Goal: Information Seeking & Learning: Find specific page/section

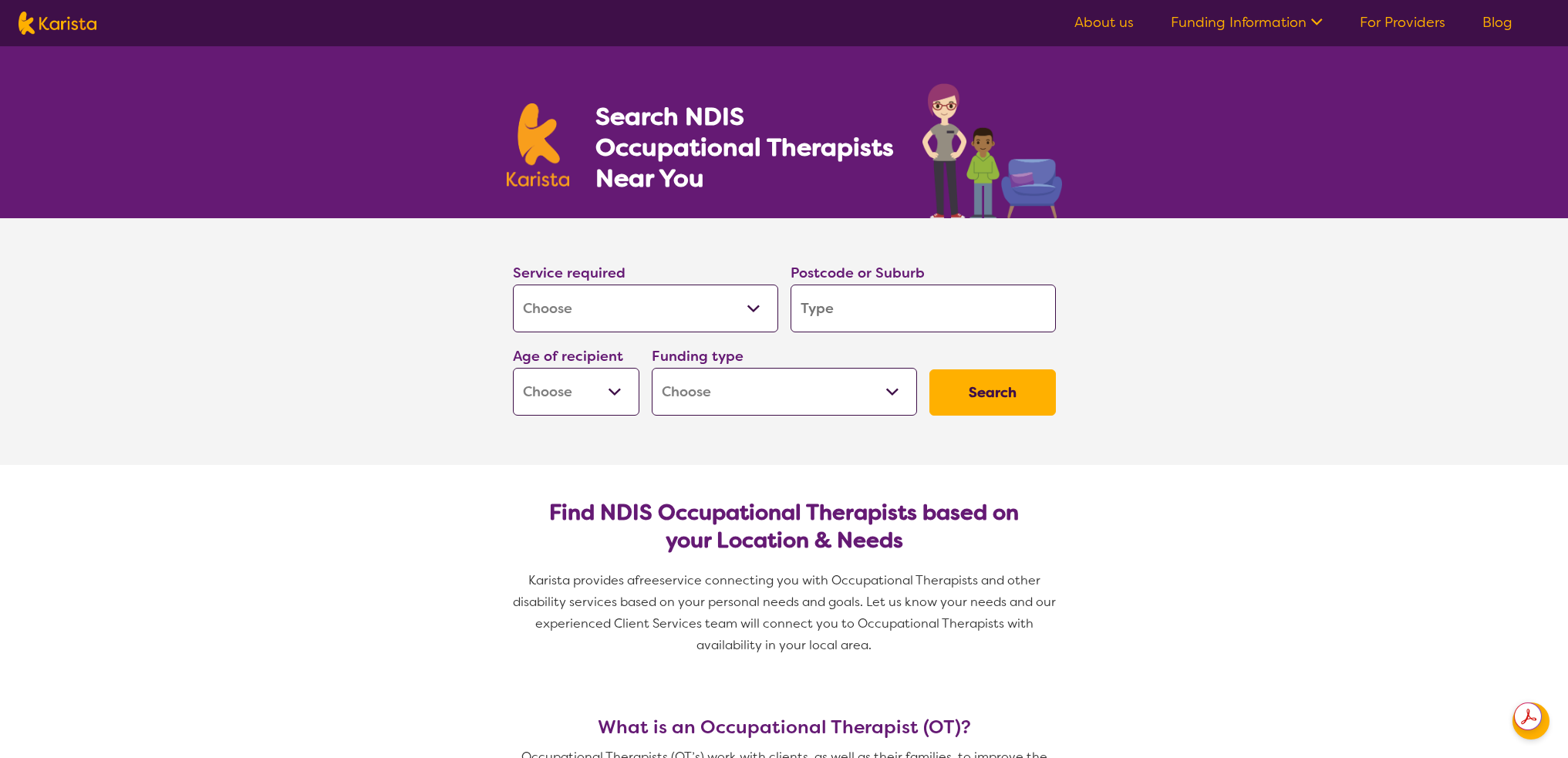
select select "[MEDICAL_DATA]"
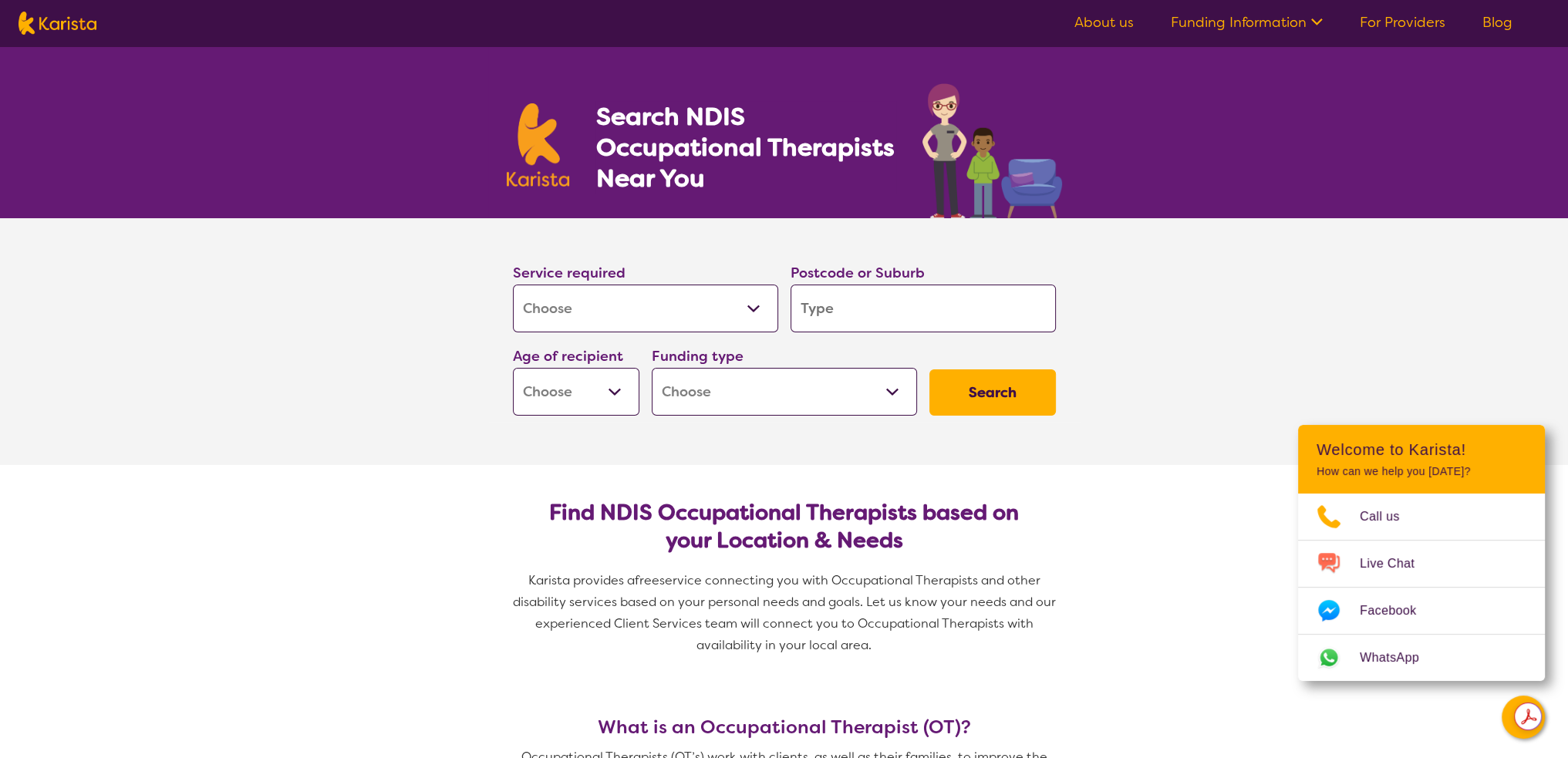
click at [867, 311] on input "search" at bounding box center [923, 309] width 265 height 48
type input "4"
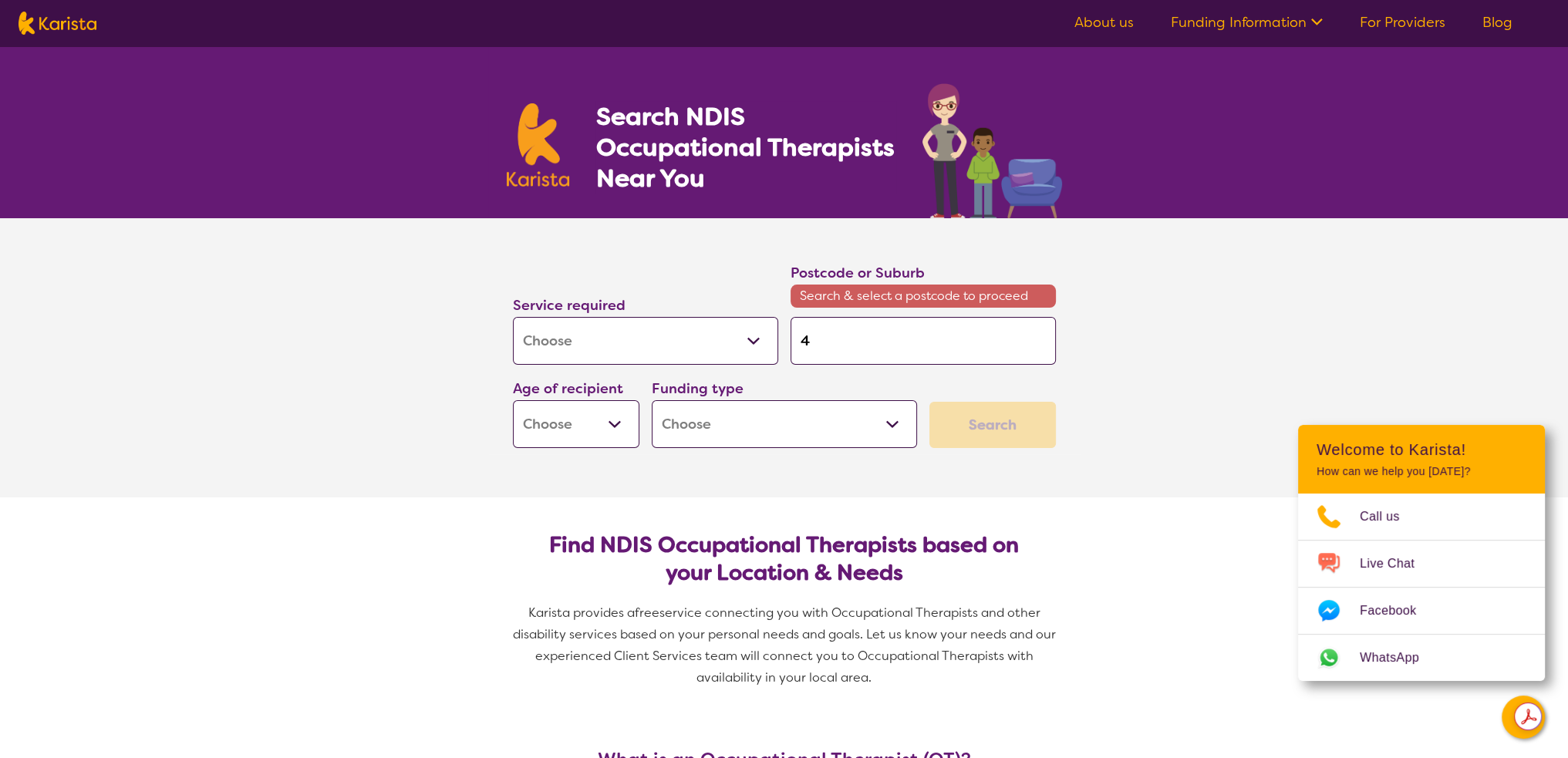
type input "44"
type input "448"
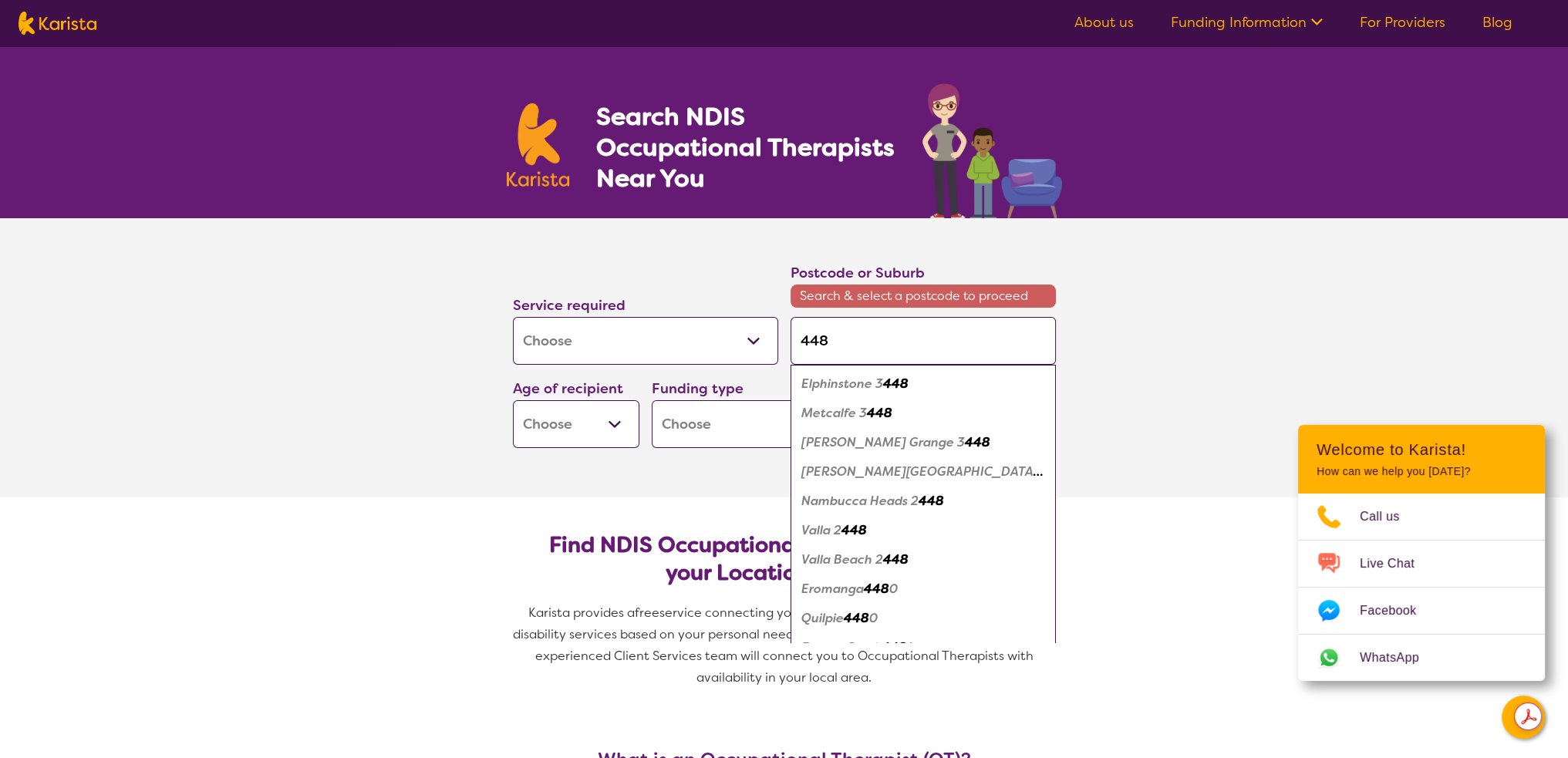
type input "4486"
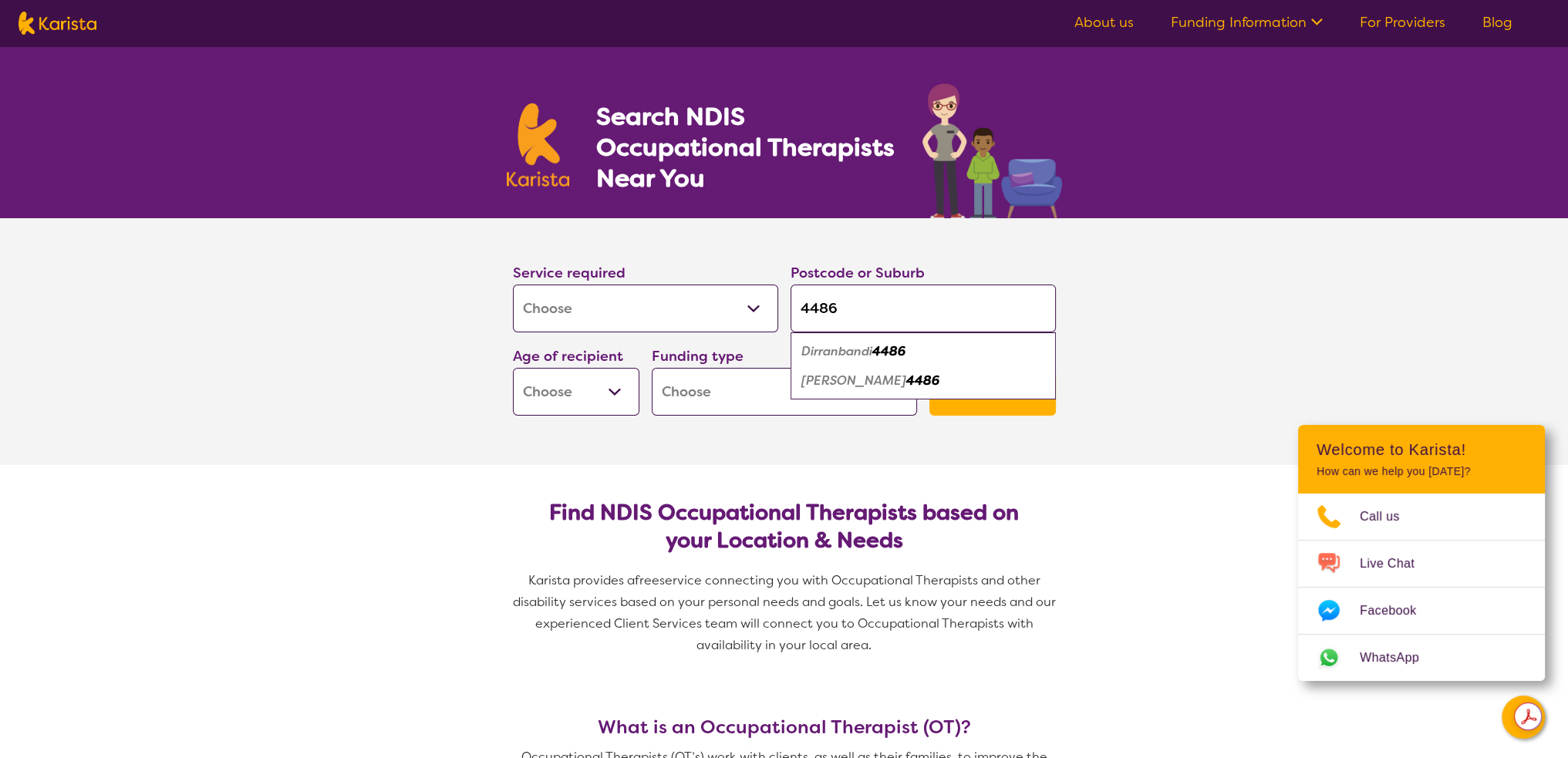
type input "4486"
click at [844, 351] on em "Dirranbandi" at bounding box center [837, 351] width 71 height 16
click at [595, 402] on select "Early Childhood - 0 to 9 Child - 10 to 11 Adolescent - 12 to 17 Adult - 18 to 6…" at bounding box center [576, 392] width 127 height 48
select select "AD"
click at [513, 368] on select "Early Childhood - 0 to 9 Child - 10 to 11 Adolescent - 12 to 17 Adult - 18 to 6…" at bounding box center [576, 392] width 127 height 48
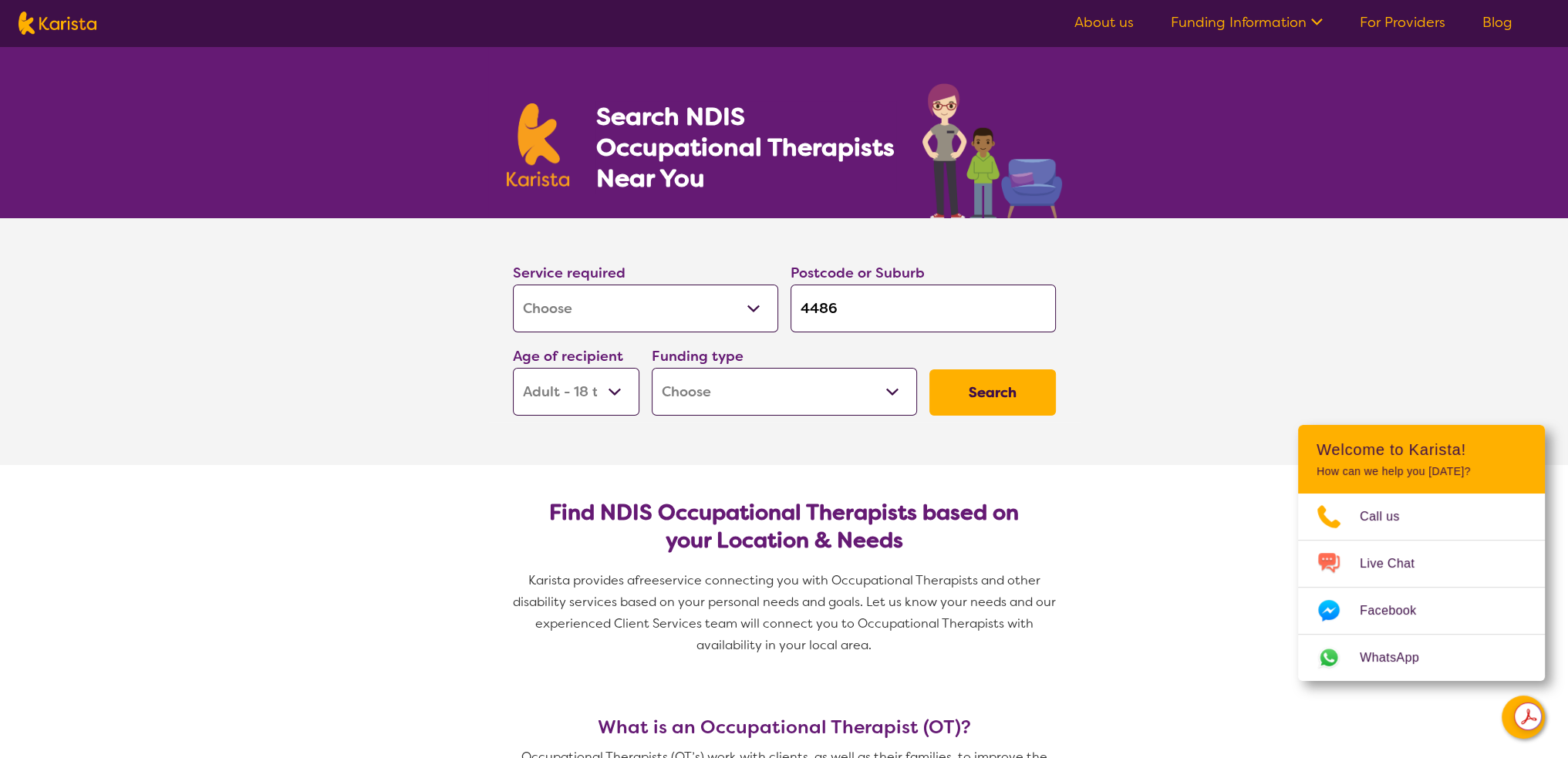
select select "AD"
click at [706, 387] on select "Home Care Package (HCP) National Disability Insurance Scheme (NDIS) I don't know" at bounding box center [784, 392] width 265 height 48
select select "NDIS"
click at [652, 368] on select "Home Care Package (HCP) National Disability Insurance Scheme (NDIS) I don't know" at bounding box center [784, 392] width 265 height 48
select select "NDIS"
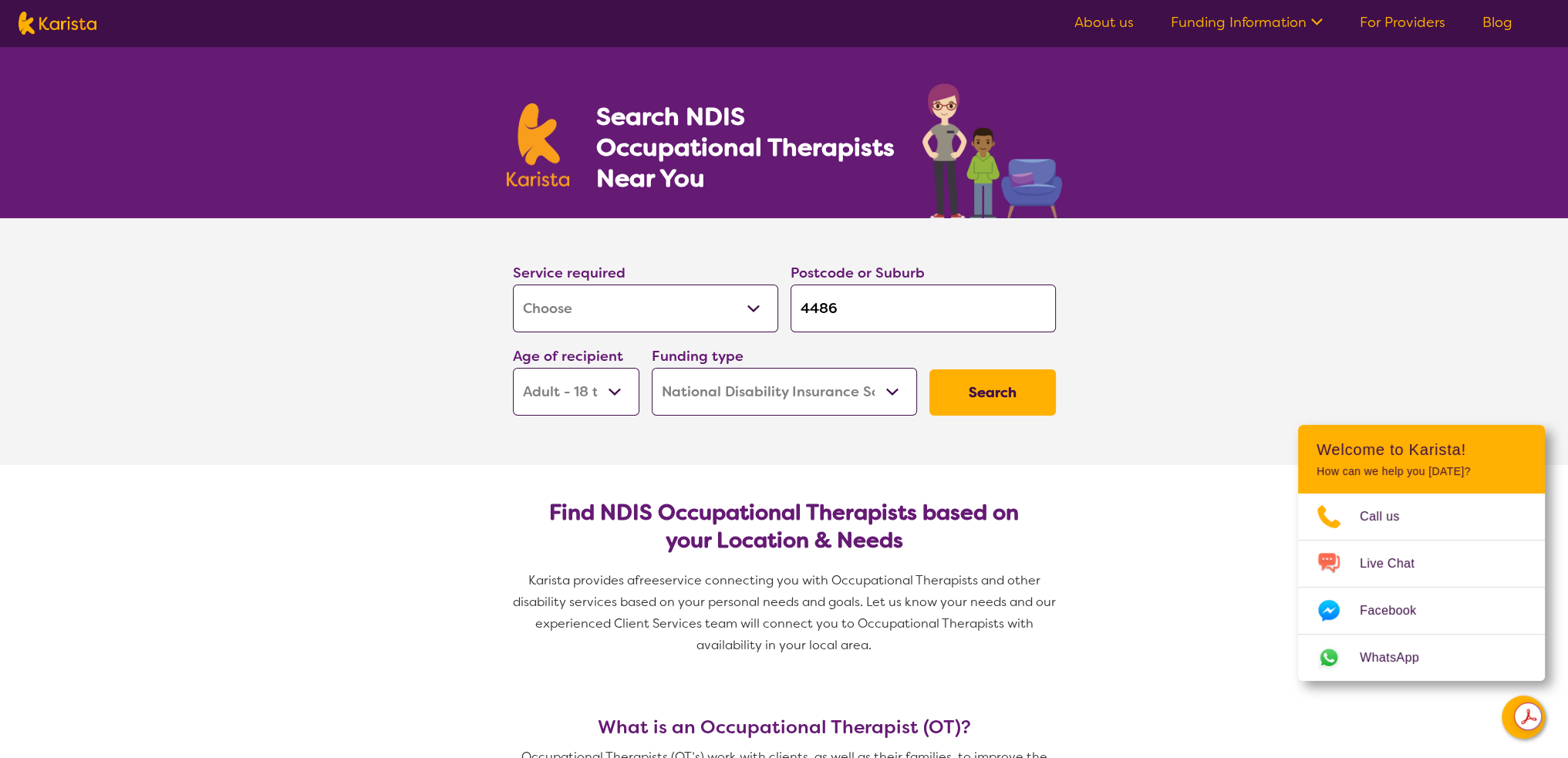
click at [996, 391] on button "Search" at bounding box center [992, 393] width 127 height 46
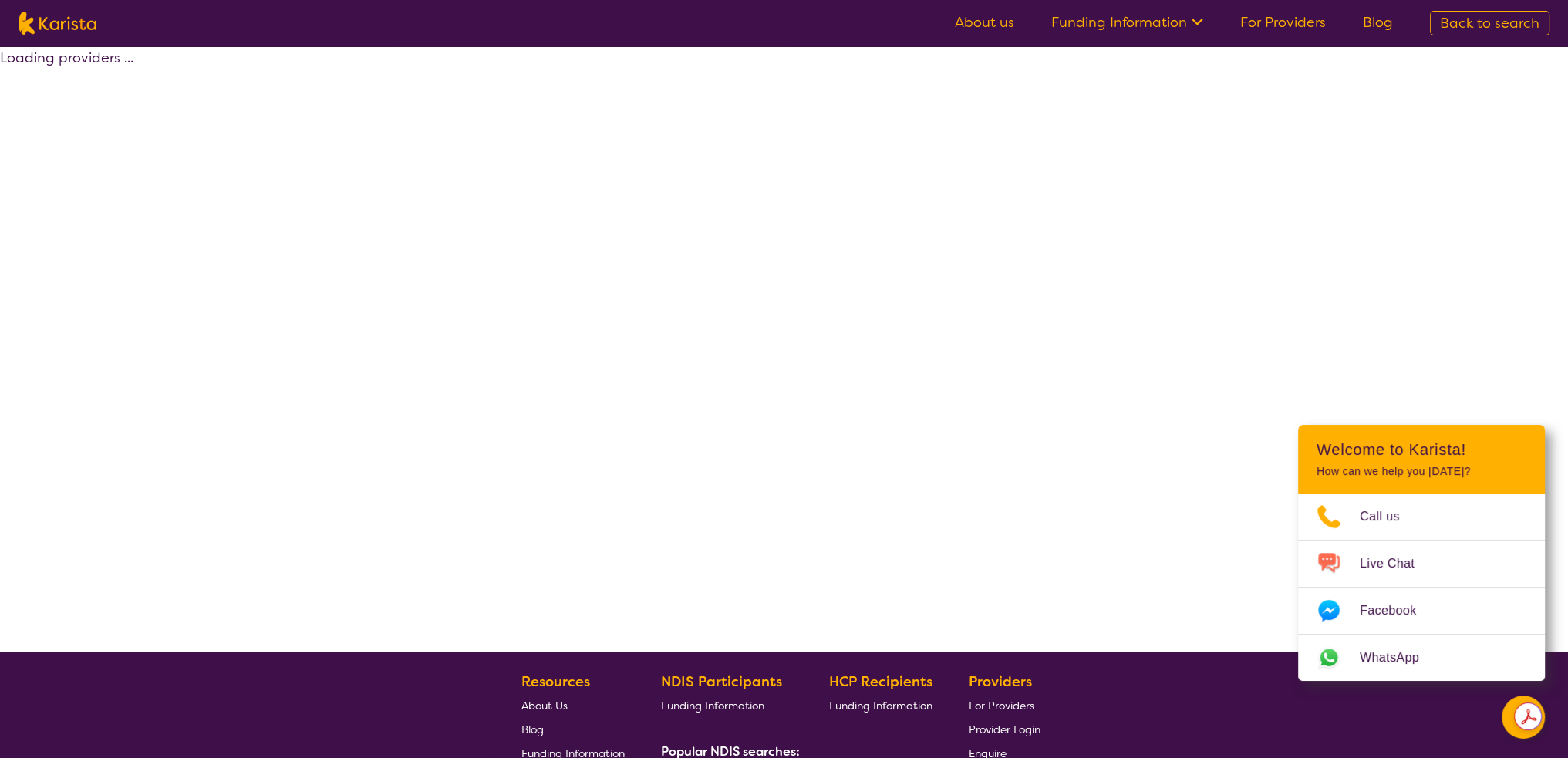
select select "by_score"
